Goal: Transaction & Acquisition: Subscribe to service/newsletter

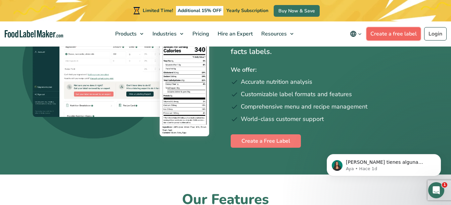
click at [392, 37] on link "Create a free label" at bounding box center [393, 33] width 54 height 13
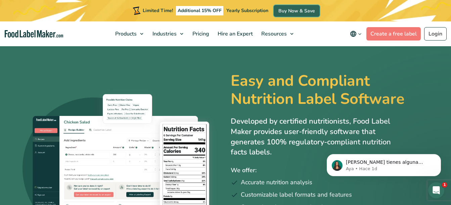
click at [293, 10] on link "Buy Now & Save" at bounding box center [297, 11] width 46 height 12
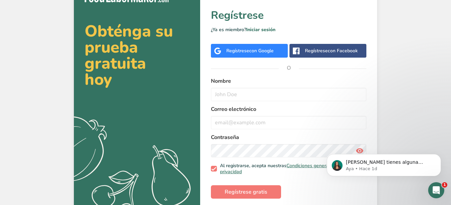
scroll to position [30, 0]
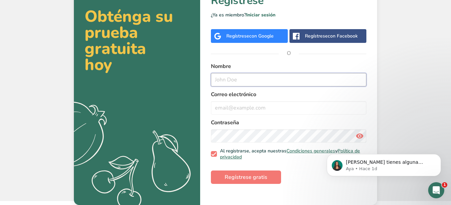
click at [248, 81] on input "text" at bounding box center [288, 79] width 155 height 13
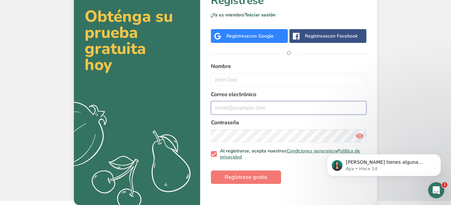
click at [240, 111] on input "email" at bounding box center [288, 107] width 155 height 13
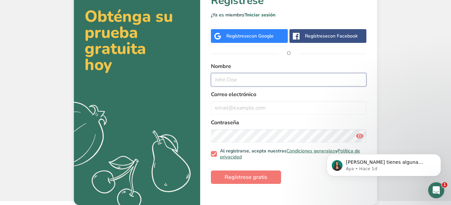
click at [223, 82] on input "text" at bounding box center [288, 79] width 155 height 13
click at [211, 171] on button "Regístrese gratis" at bounding box center [246, 177] width 70 height 13
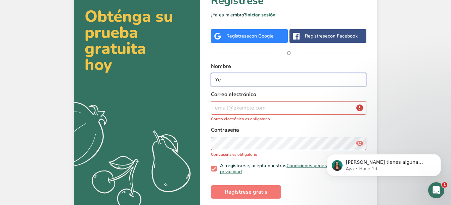
type input "Y"
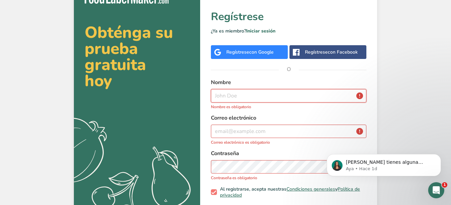
scroll to position [0, 0]
